Goal: Download file/media: Download file/media

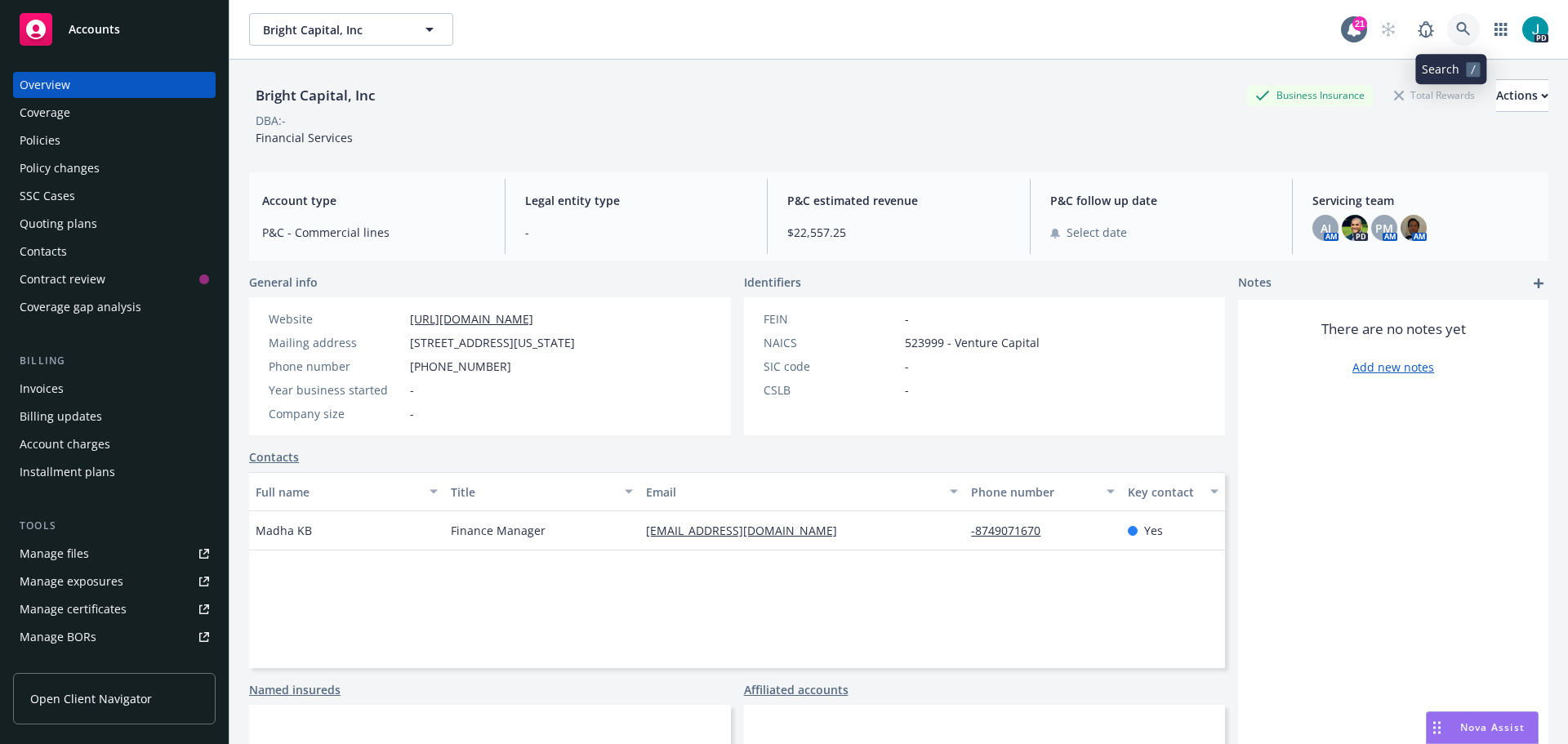
click at [1456, 27] on icon at bounding box center [1463, 28] width 14 height 14
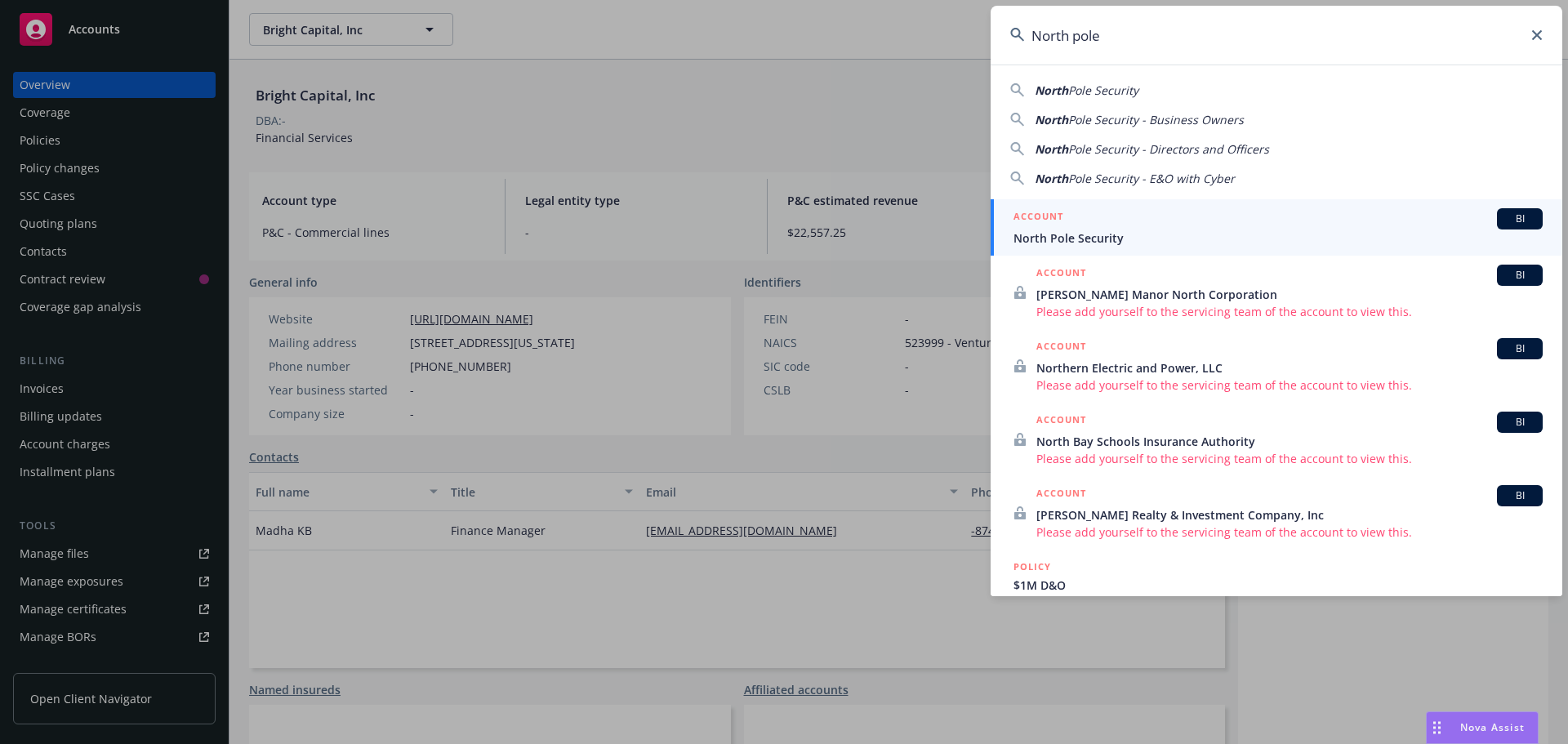
type input "North pole"
click at [1143, 238] on span "North Pole Security" at bounding box center [1279, 238] width 529 height 17
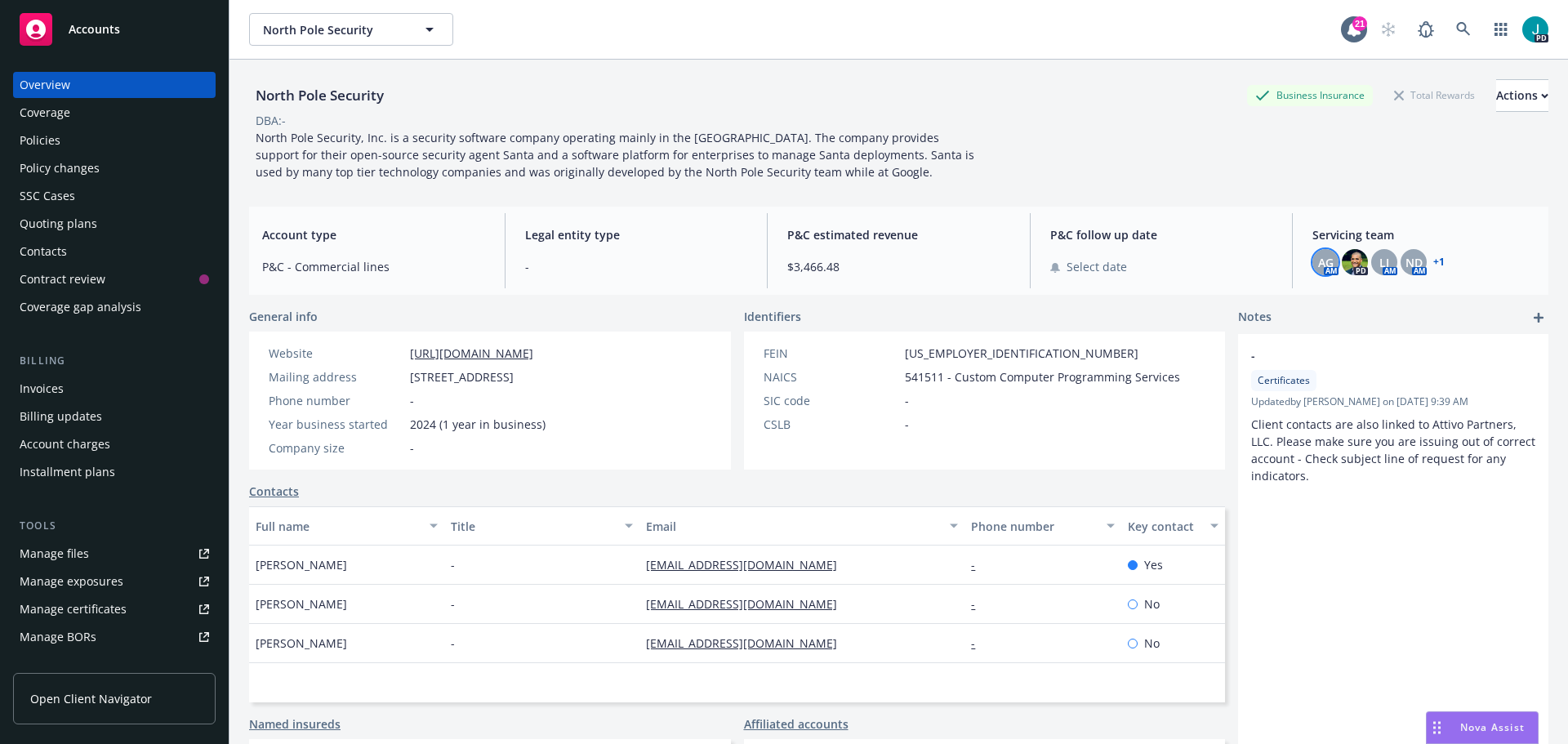
click at [1320, 263] on span "AG" at bounding box center [1326, 263] width 15 height 17
click at [1342, 263] on img at bounding box center [1356, 263] width 27 height 27
click at [1372, 267] on div "LI" at bounding box center [1385, 263] width 27 height 27
click at [1406, 265] on span "ND" at bounding box center [1414, 263] width 17 height 17
click at [1433, 265] on link "+ 1" at bounding box center [1439, 262] width 11 height 9
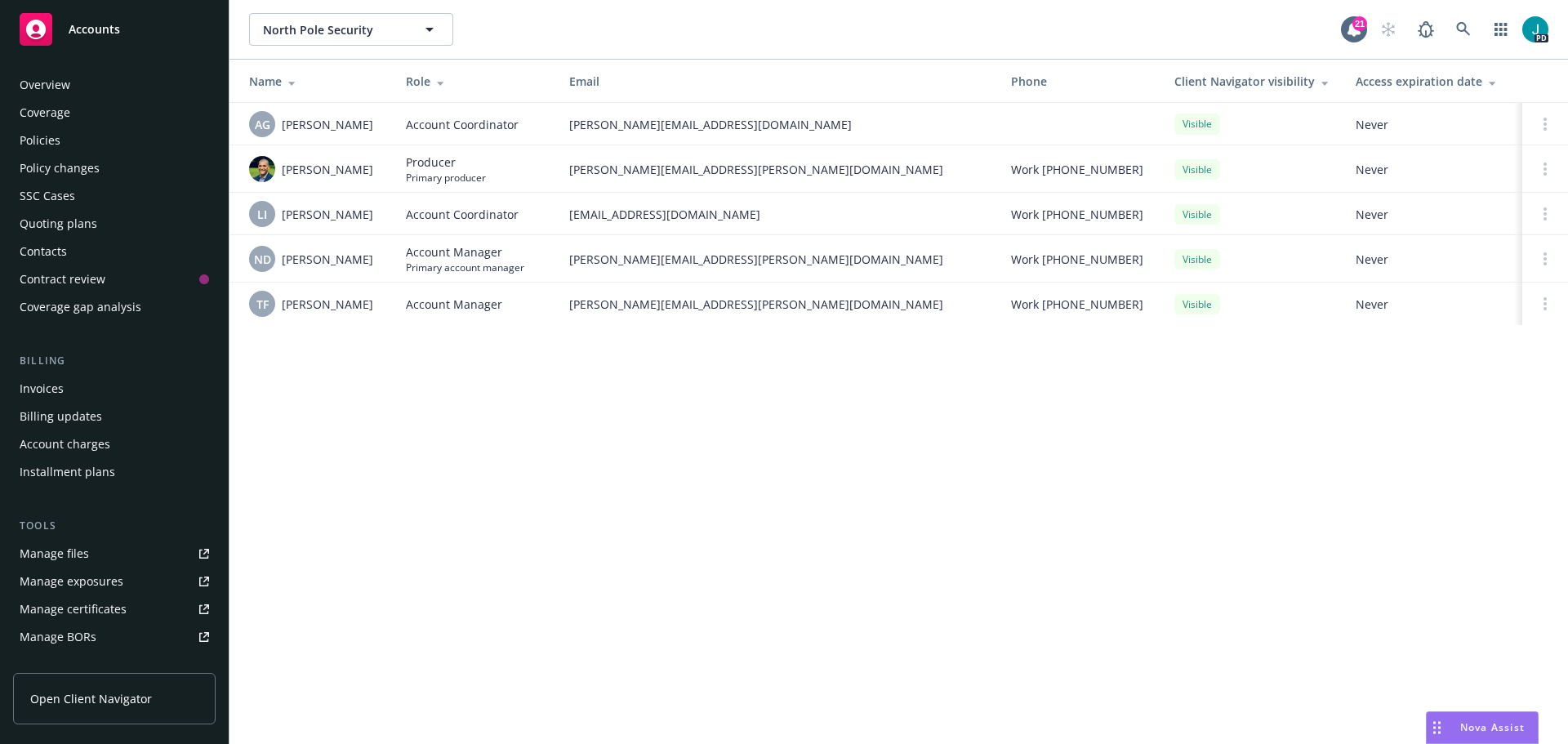
click at [61, 147] on div "Policies" at bounding box center [115, 140] width 190 height 27
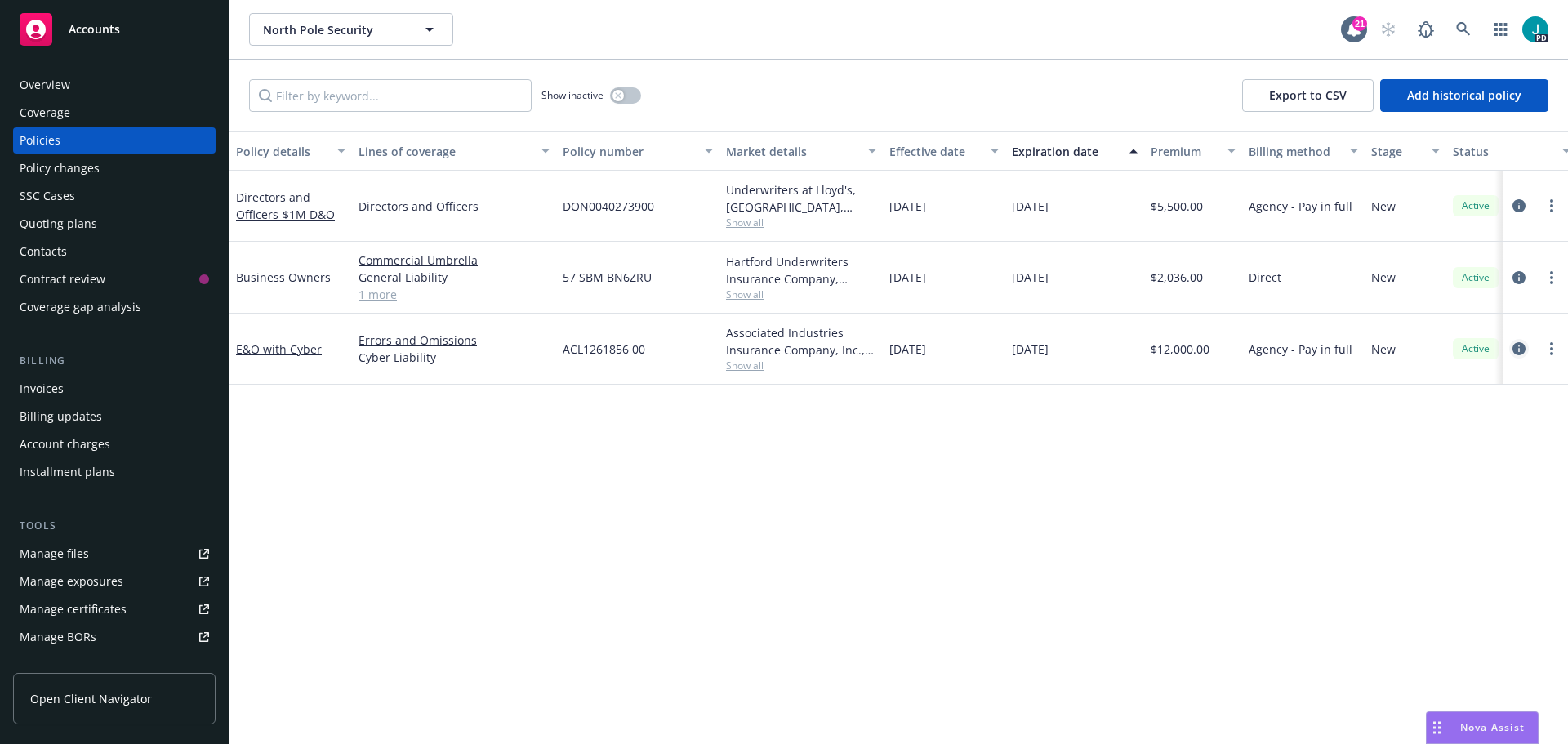
click at [1519, 350] on icon "circleInformation" at bounding box center [1520, 349] width 13 height 13
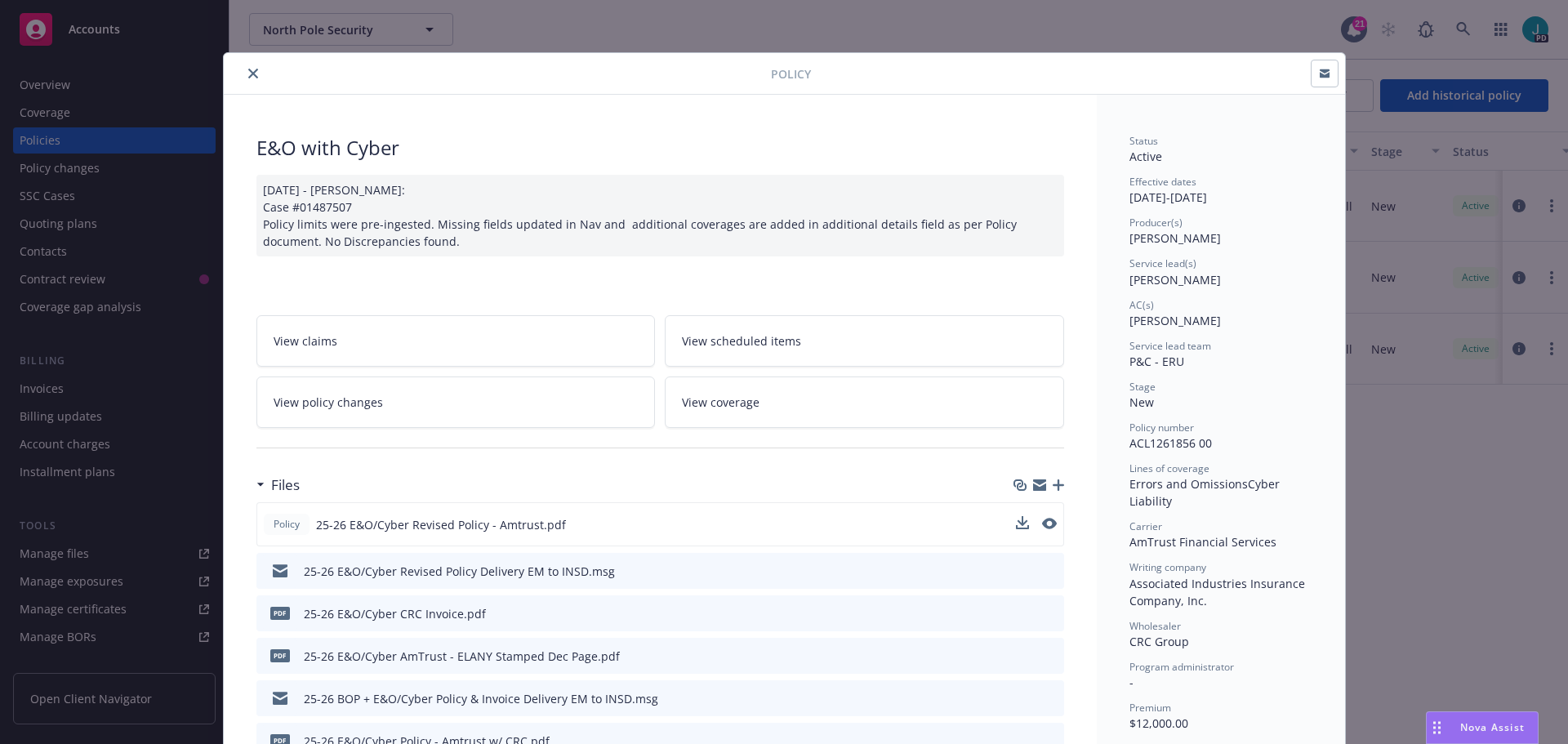
click at [1008, 527] on div "Policy 25-26 E&O/Cyber Revised Policy - Amtrust.pdf" at bounding box center [660, 525] width 808 height 44
click at [1014, 527] on icon "download file" at bounding box center [1021, 524] width 13 height 13
click at [249, 78] on icon "close" at bounding box center [253, 73] width 9 height 9
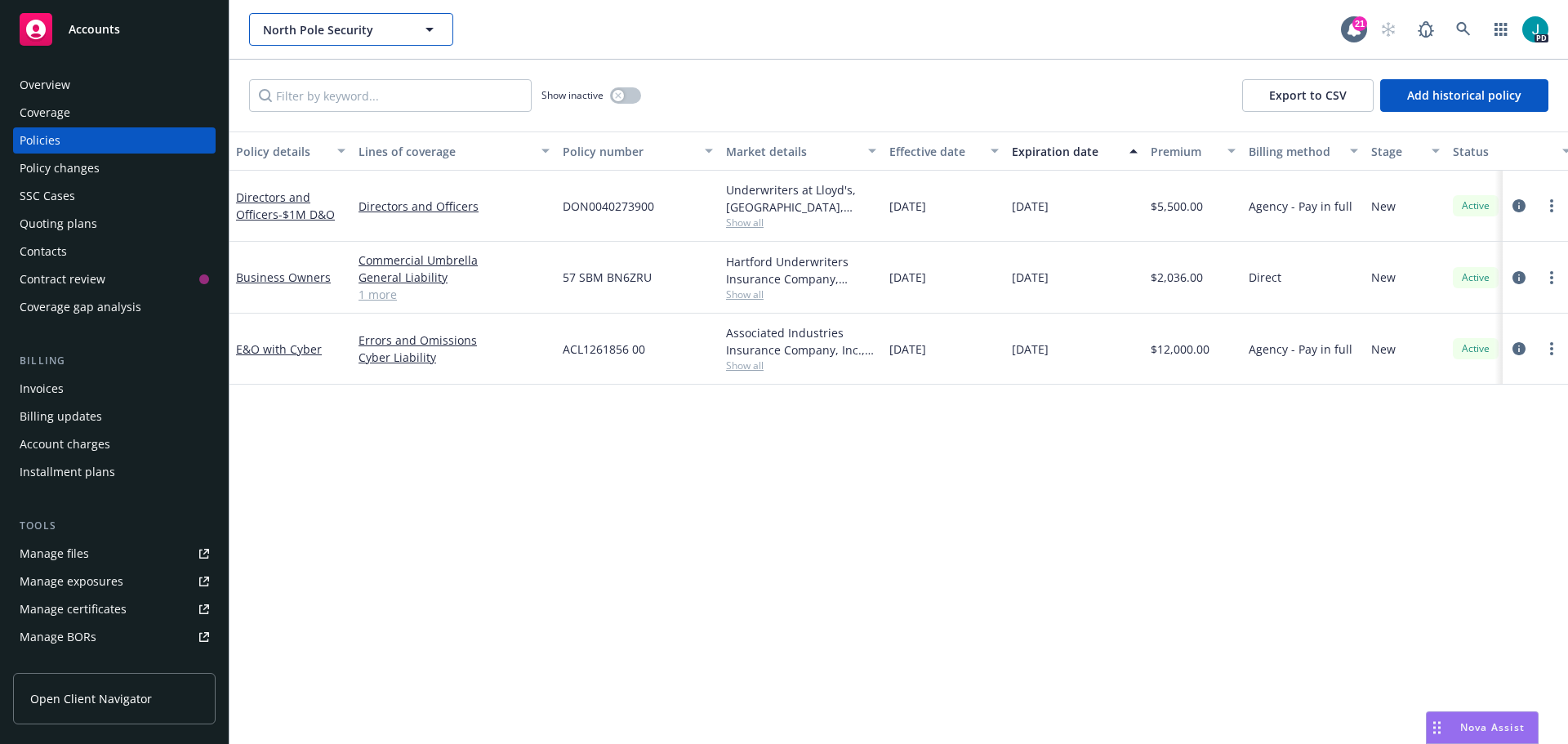
click at [437, 40] on button "North Pole Security" at bounding box center [351, 29] width 204 height 32
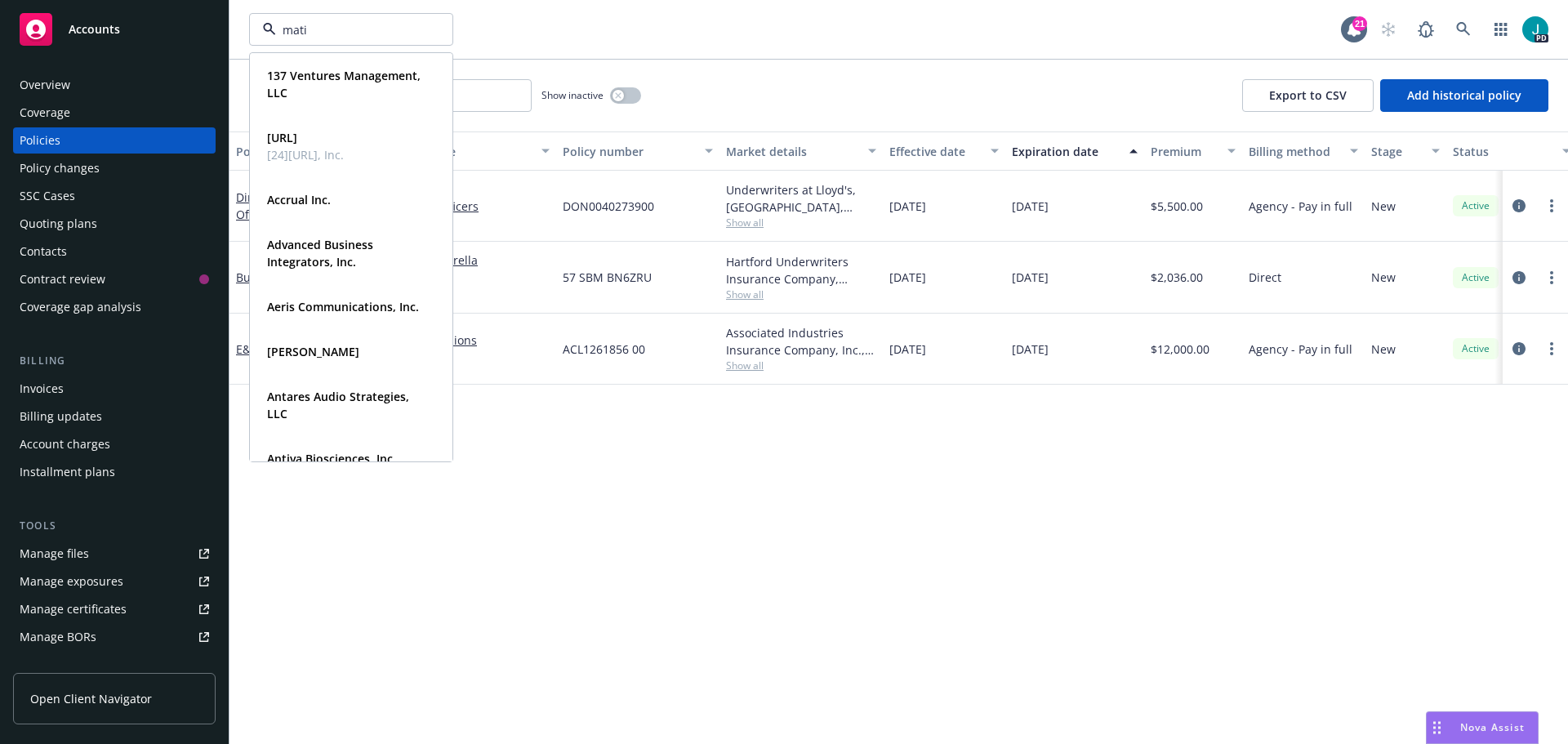
type input "matia"
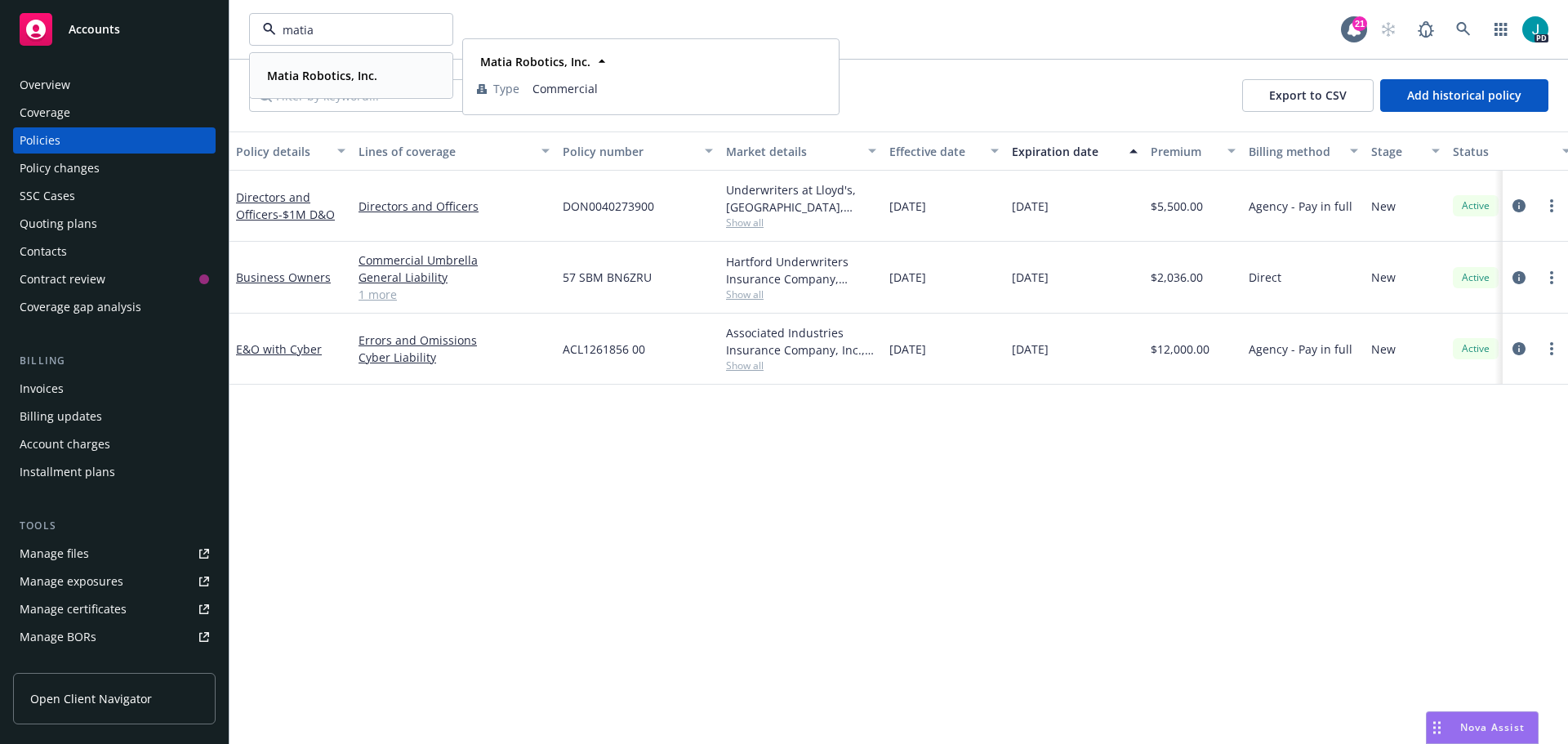
click at [376, 75] on div "Matia Robotics, Inc." at bounding box center [321, 75] width 120 height 24
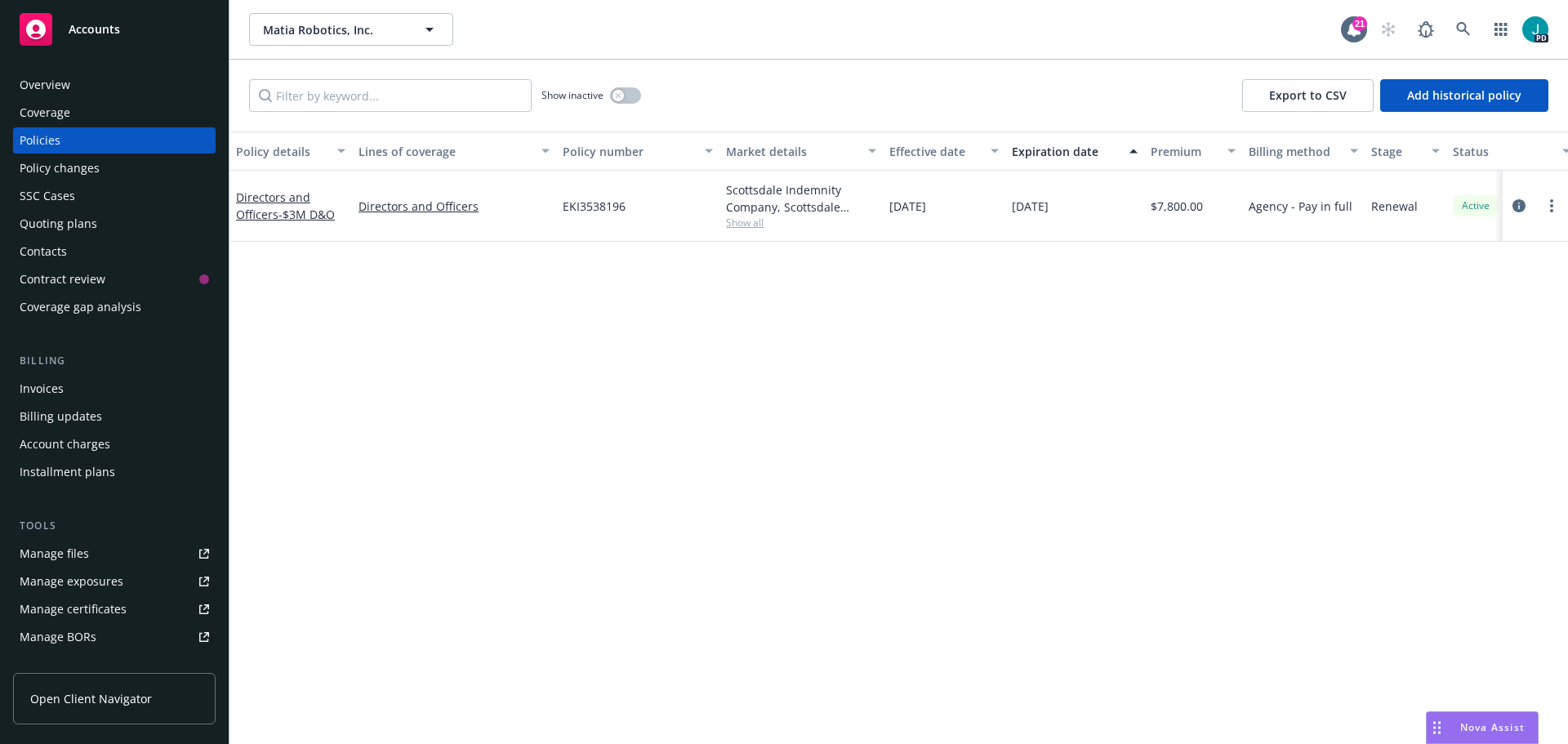
click at [67, 93] on div "Overview" at bounding box center [45, 85] width 50 height 27
